Goal: Task Accomplishment & Management: Manage account settings

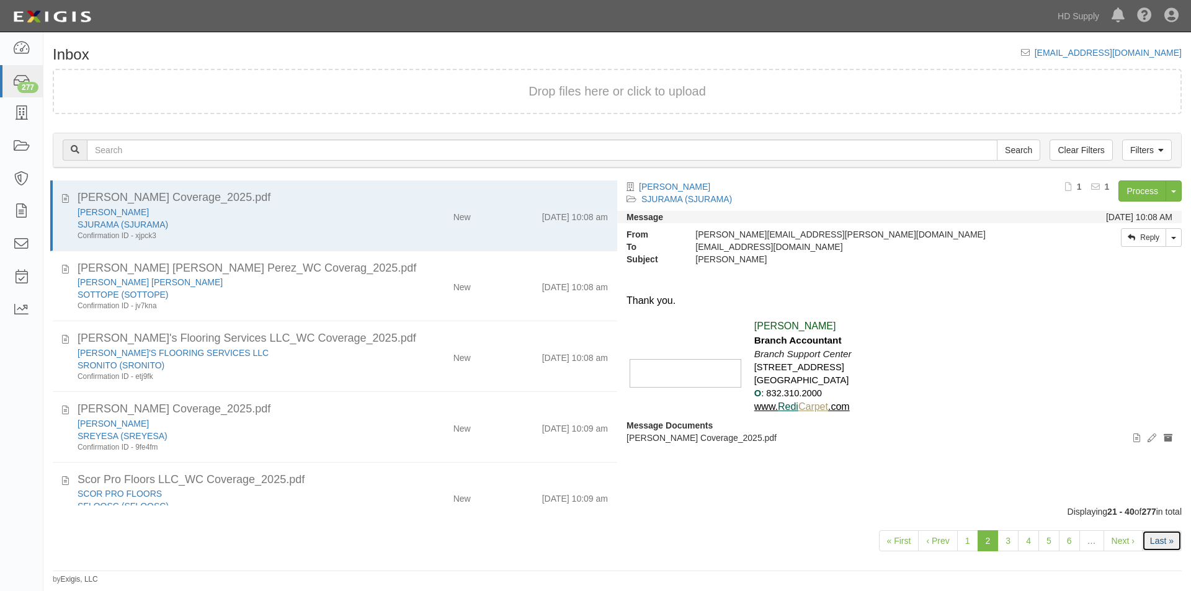
click at [1152, 539] on link "Last »" at bounding box center [1162, 540] width 40 height 21
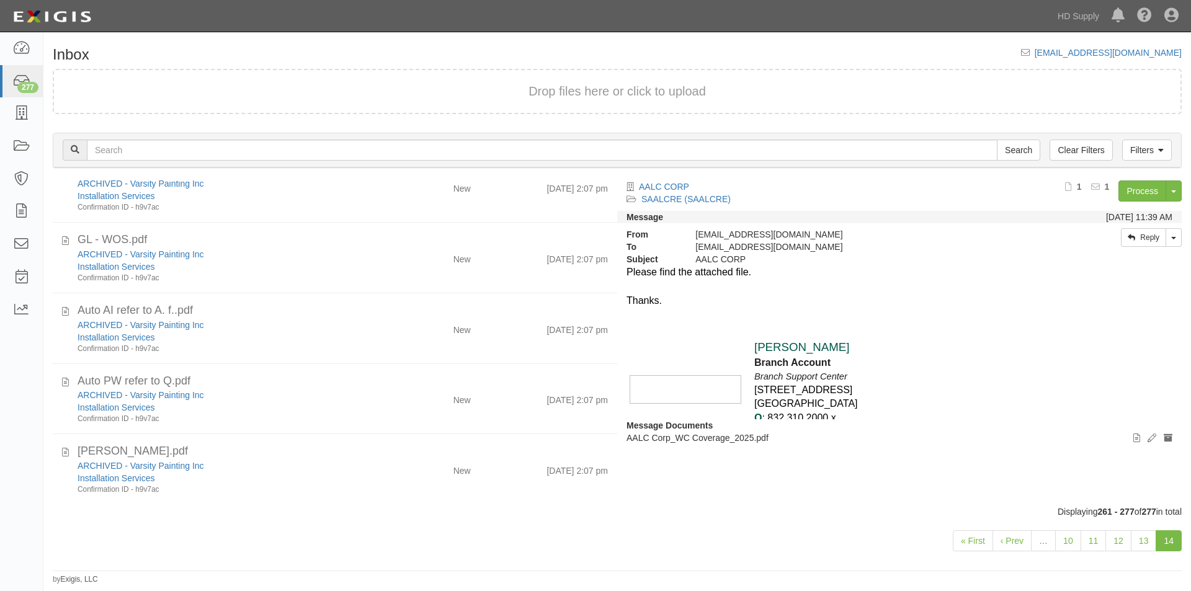
scroll to position [880, 0]
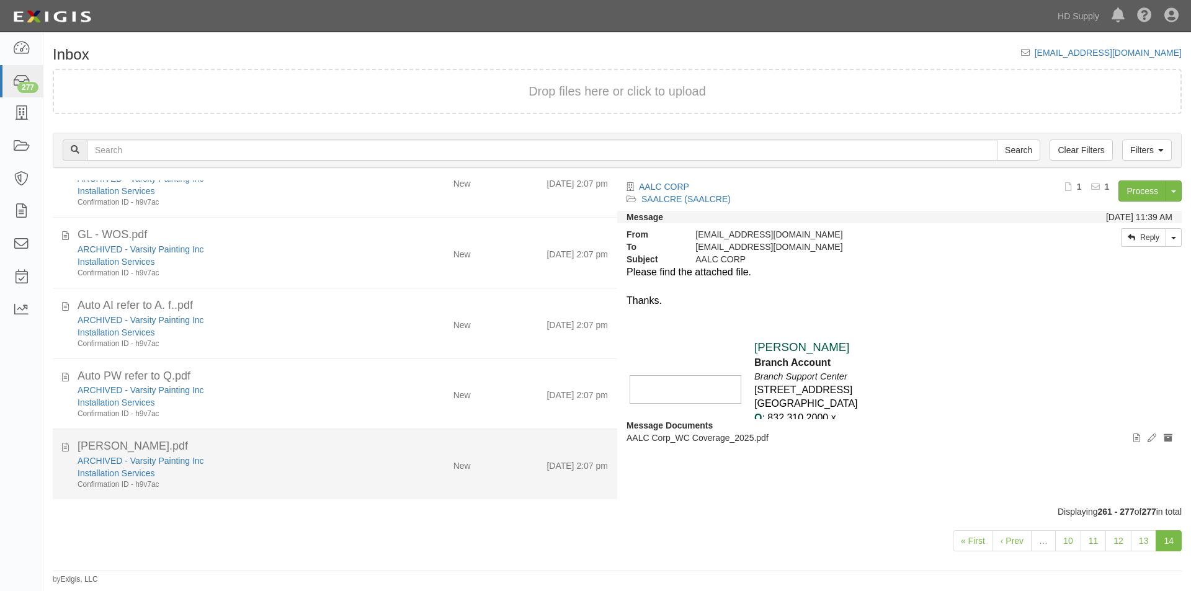
click at [330, 460] on div "ARCHIVED - Varsity Painting Inc" at bounding box center [228, 461] width 301 height 12
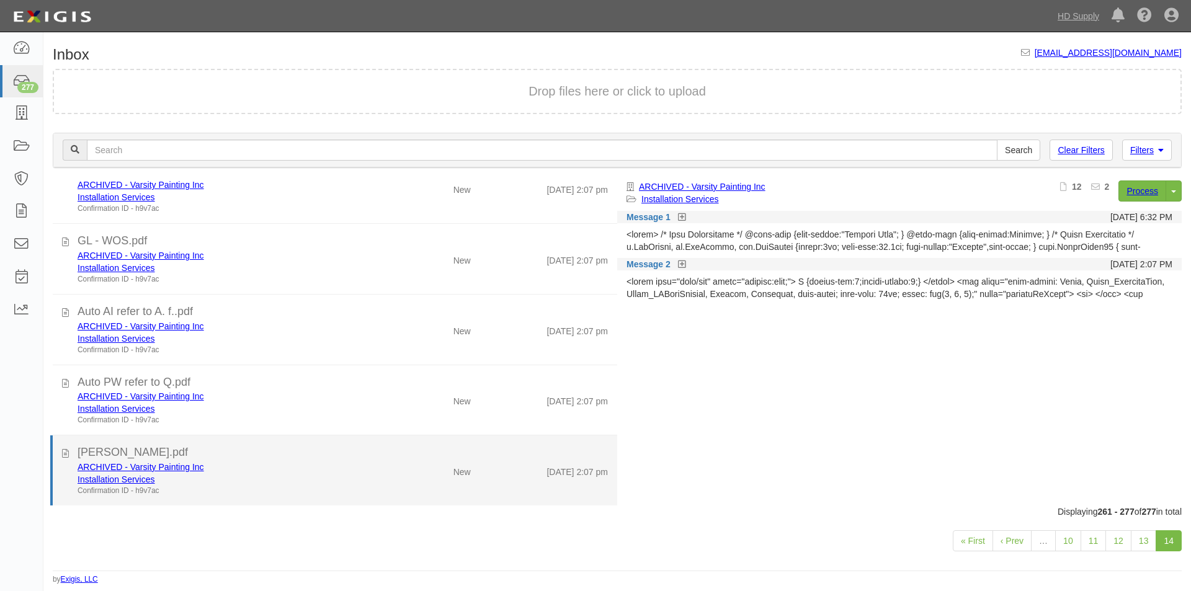
scroll to position [873, 0]
click at [327, 466] on div "ARCHIVED - Varsity Painting Inc" at bounding box center [228, 467] width 301 height 12
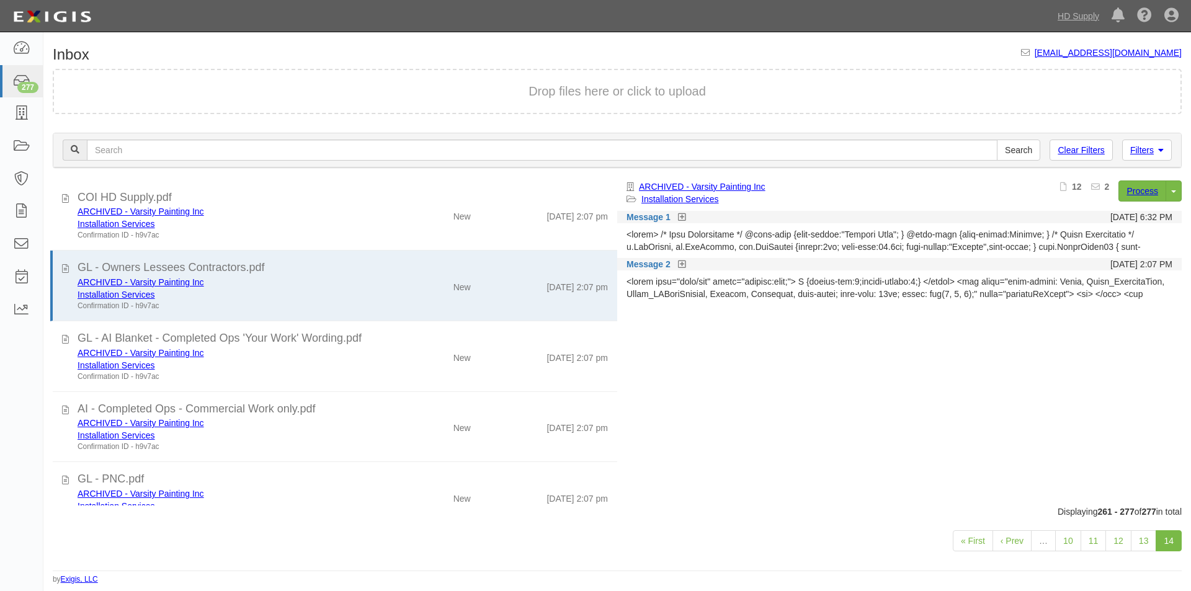
scroll to position [461, 0]
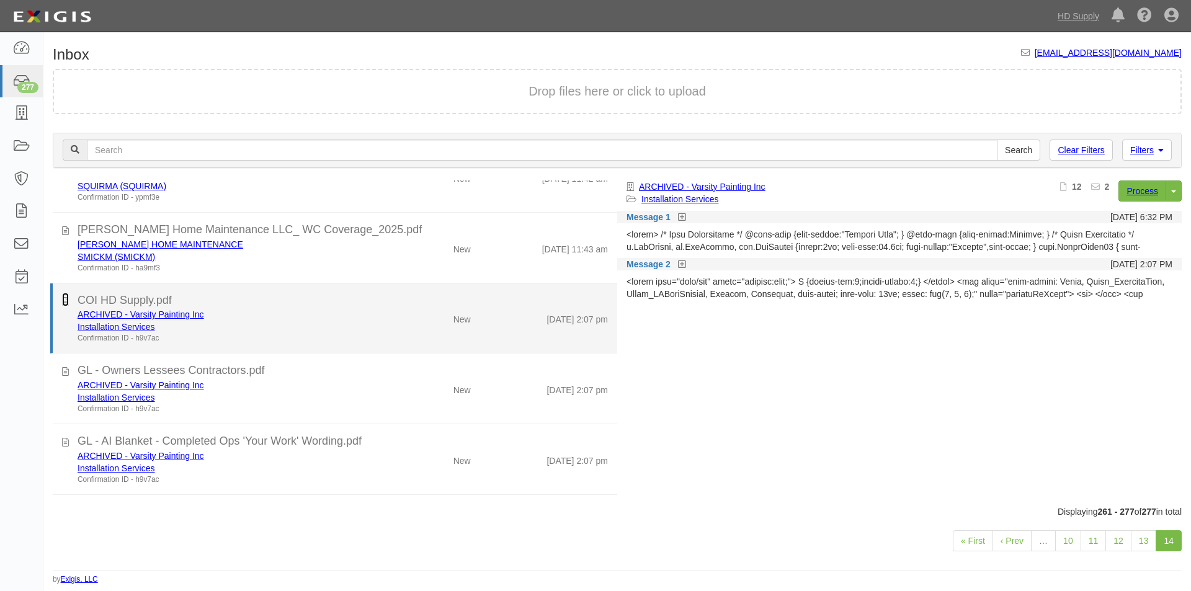
click at [64, 303] on icon at bounding box center [65, 300] width 7 height 14
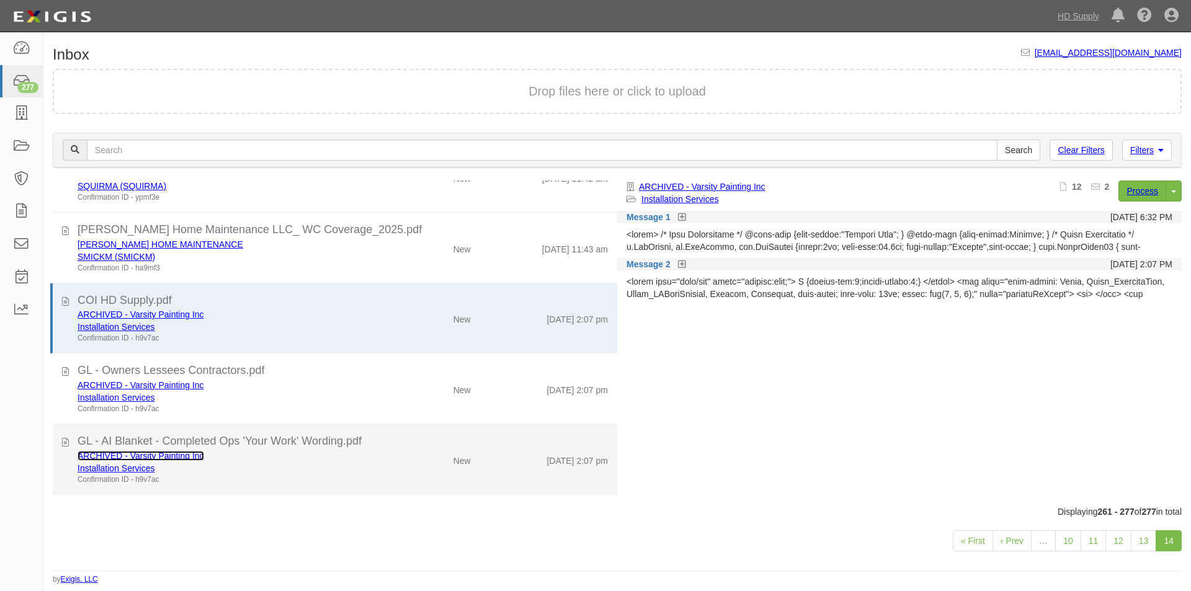
click at [105, 455] on link "ARCHIVED - Varsity Painting Inc" at bounding box center [141, 456] width 127 height 10
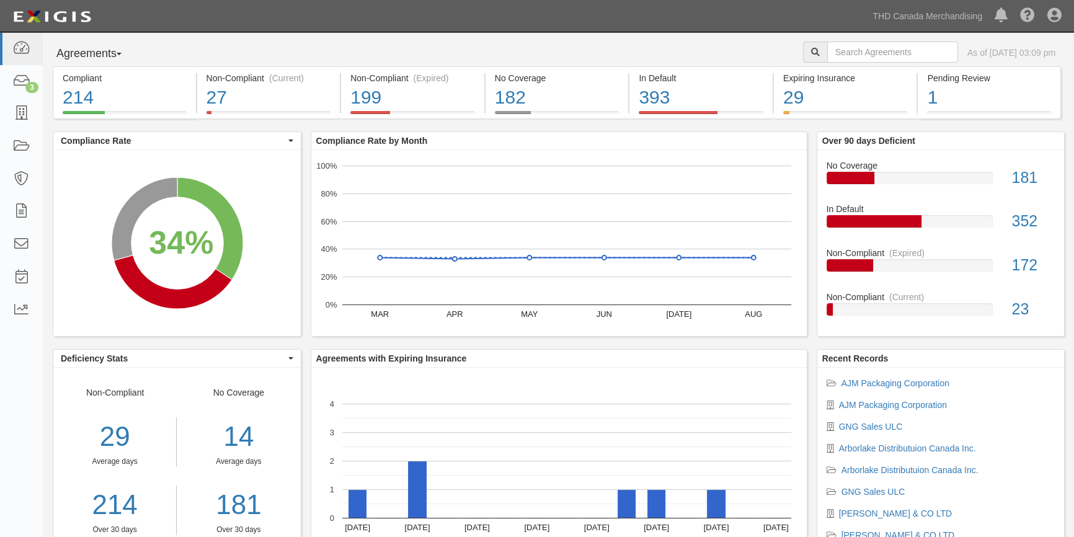
click at [19, 445] on div "Dashboard 3 Inbox Parties Agreements Coverages Documents Messages Tasks Reports" at bounding box center [21, 284] width 43 height 505
click at [27, 82] on icon at bounding box center [20, 81] width 17 height 14
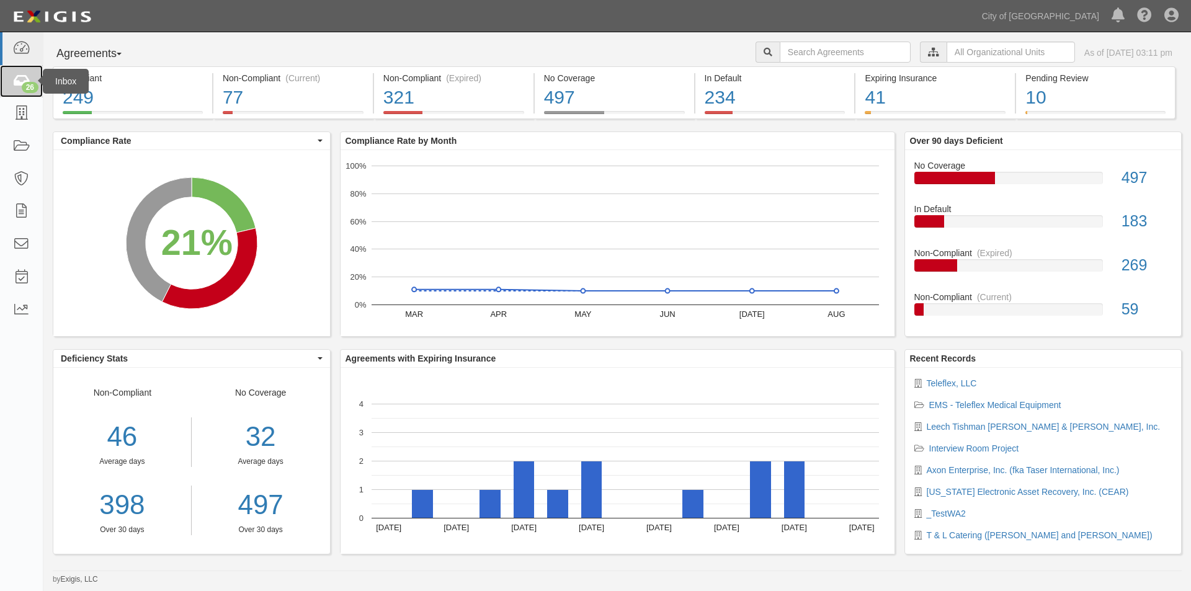
click at [19, 82] on icon at bounding box center [20, 81] width 17 height 14
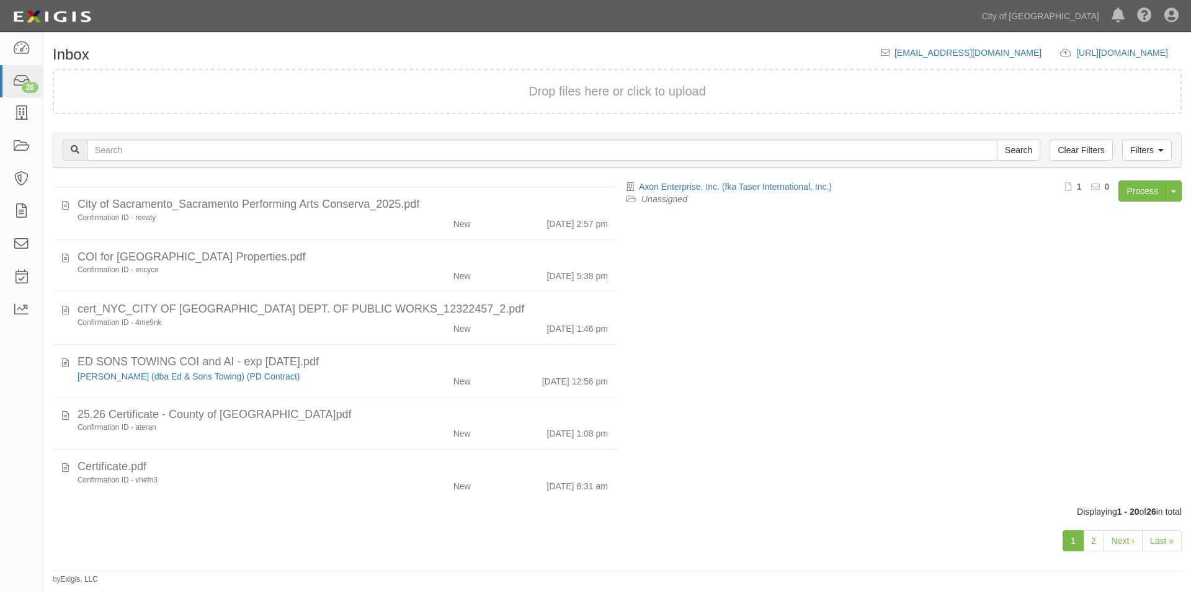
scroll to position [760, 0]
click at [1099, 538] on link "2" at bounding box center [1093, 540] width 21 height 21
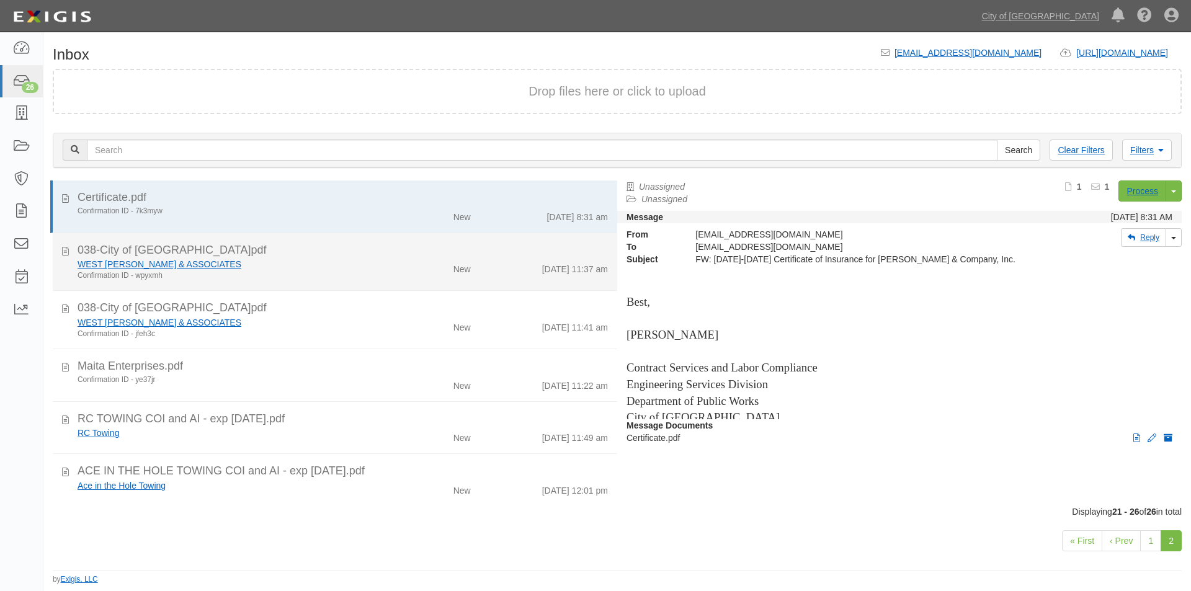
scroll to position [7, 0]
